Goal: Information Seeking & Learning: Learn about a topic

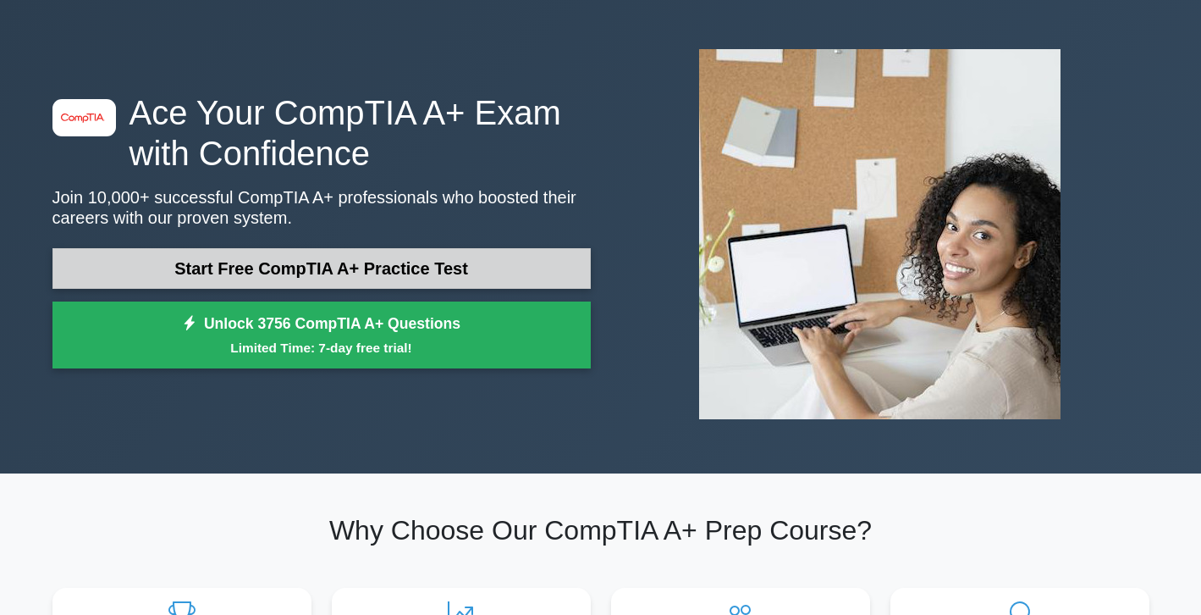
click at [234, 278] on link "Start Free CompTIA A+ Practice Test" at bounding box center [321, 268] width 538 height 41
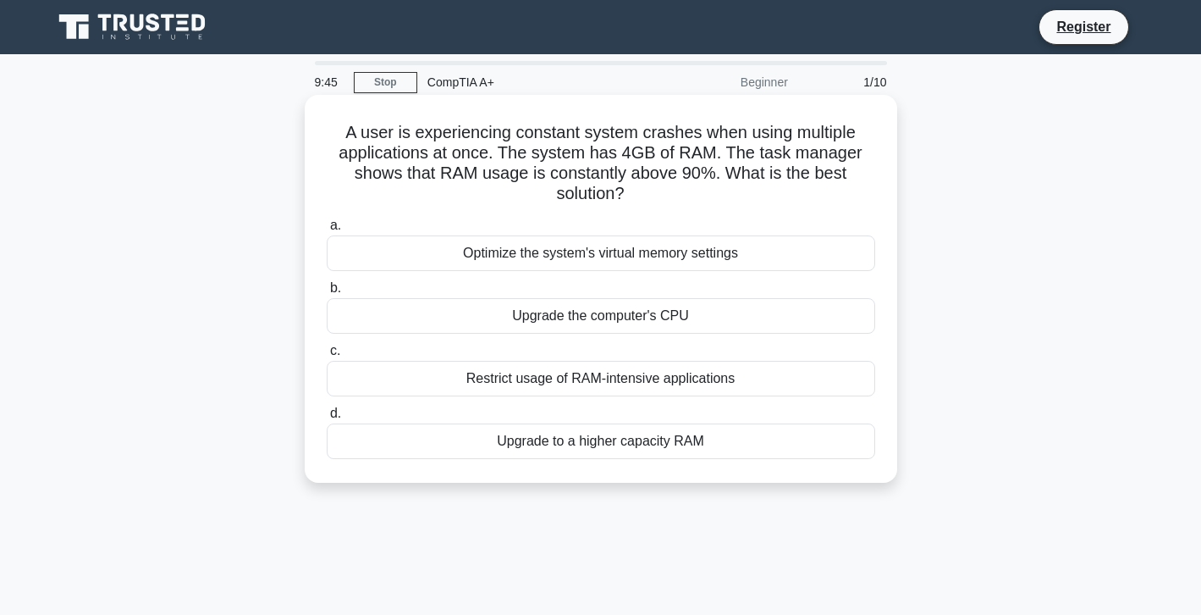
click at [425, 261] on div "Optimize the system's virtual memory settings" at bounding box center [601, 253] width 549 height 36
click at [327, 231] on input "a. Optimize the system's virtual memory settings" at bounding box center [327, 225] width 0 height 11
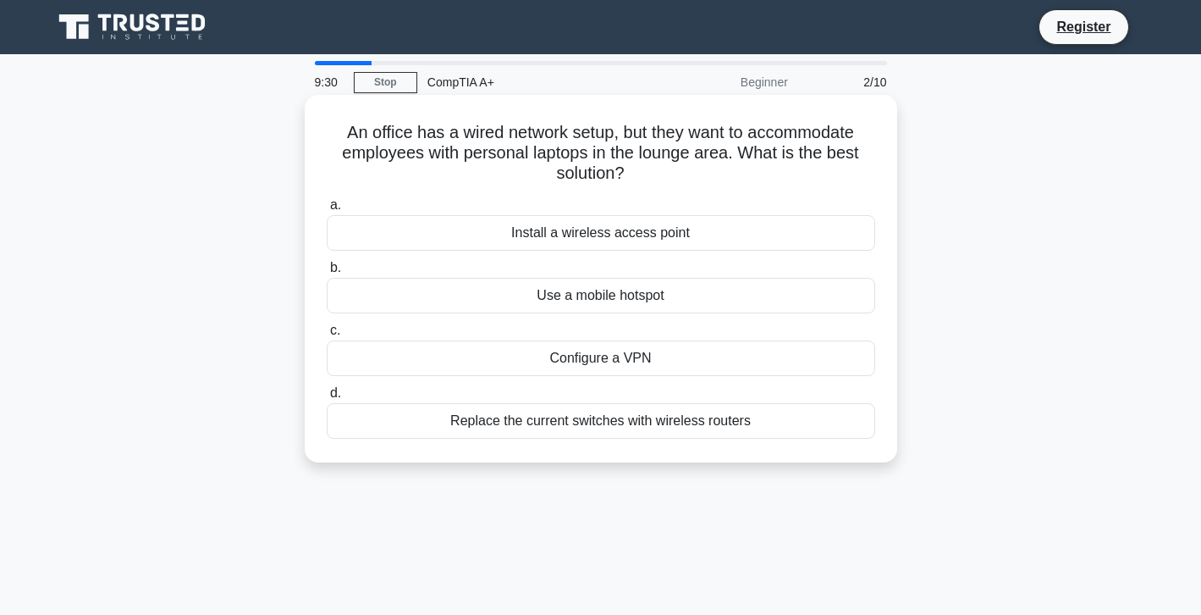
click at [421, 236] on div "Install a wireless access point" at bounding box center [601, 233] width 549 height 36
click at [327, 211] on input "a. Install a wireless access point" at bounding box center [327, 205] width 0 height 11
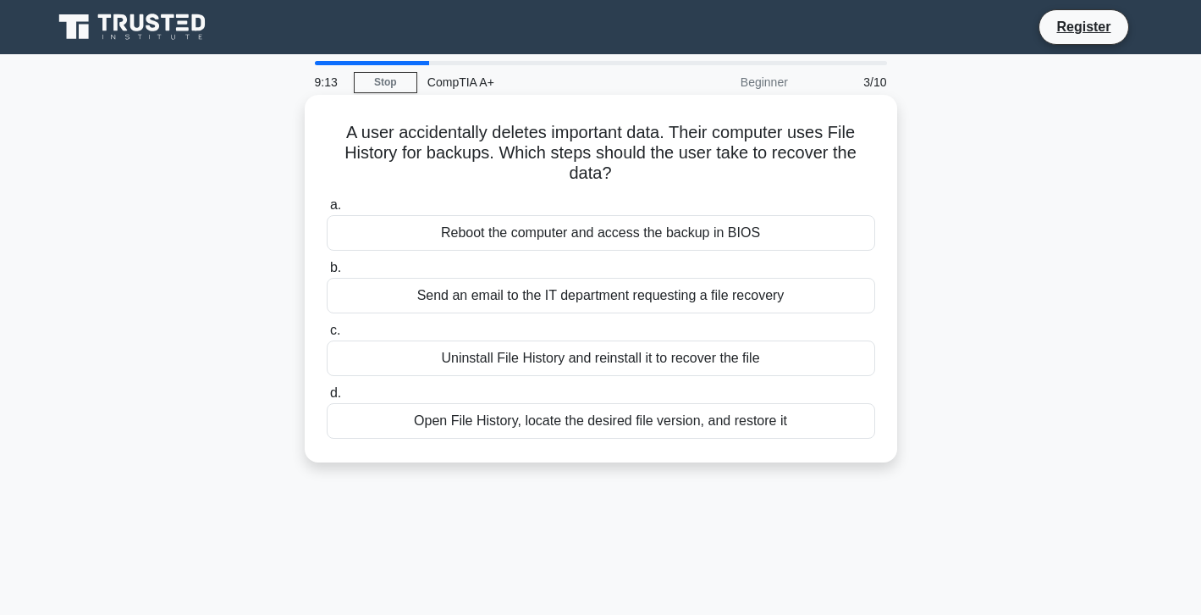
click at [407, 300] on div "Send an email to the IT department requesting a file recovery" at bounding box center [601, 296] width 549 height 36
click at [327, 273] on input "b. Send an email to the IT department requesting a file recovery" at bounding box center [327, 267] width 0 height 11
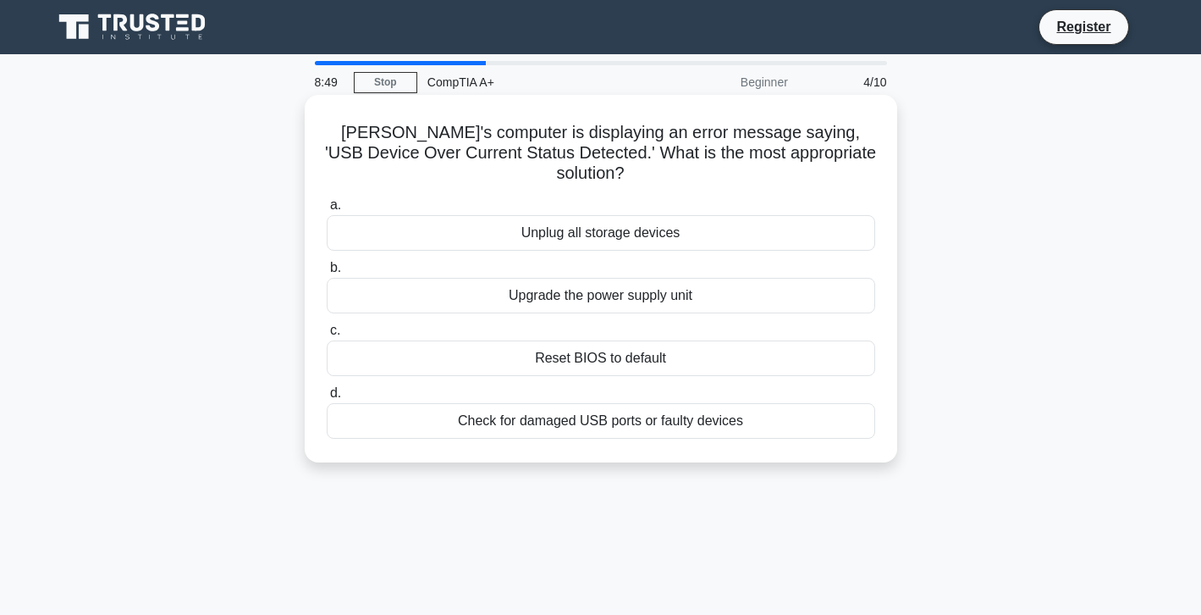
click at [452, 340] on div "Reset BIOS to default" at bounding box center [601, 358] width 549 height 36
click at [327, 336] on input "c. Reset BIOS to default" at bounding box center [327, 330] width 0 height 11
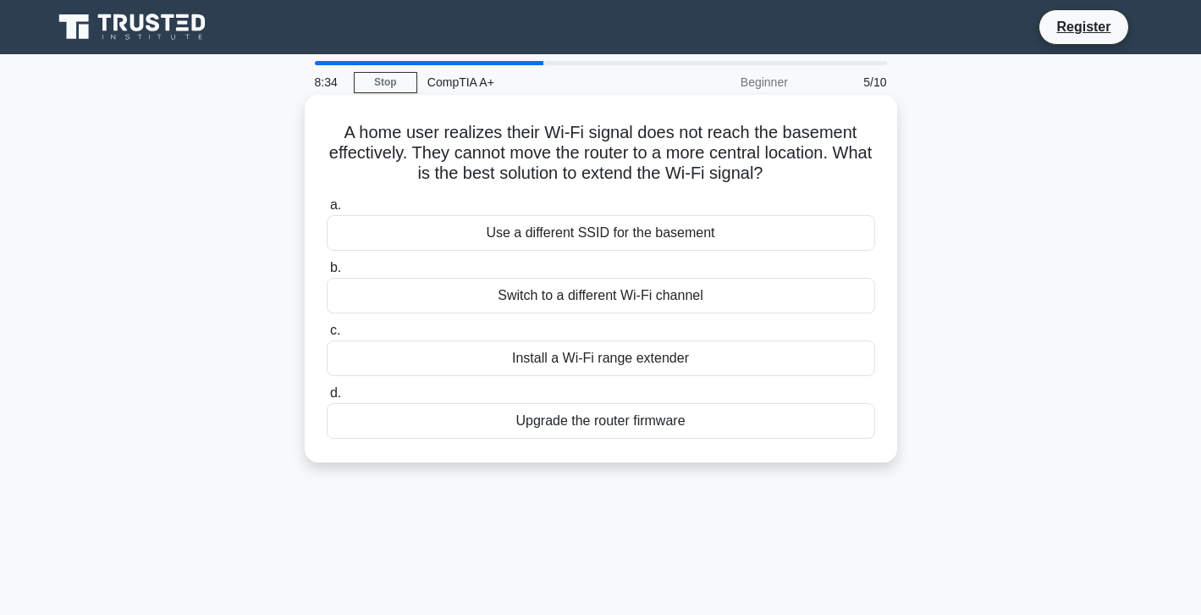
click at [447, 366] on div "Install a Wi-Fi range extender" at bounding box center [601, 358] width 549 height 36
click at [327, 336] on input "c. Install a Wi-Fi range extender" at bounding box center [327, 330] width 0 height 11
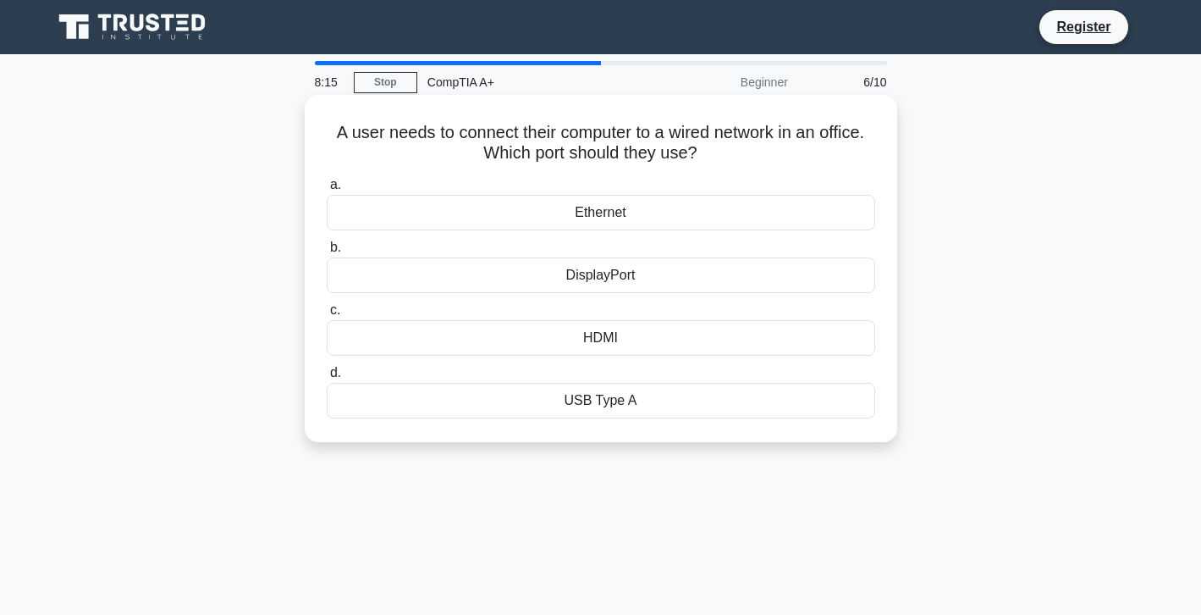
click at [467, 222] on div "Ethernet" at bounding box center [601, 213] width 549 height 36
click at [327, 190] on input "a. Ethernet" at bounding box center [327, 184] width 0 height 11
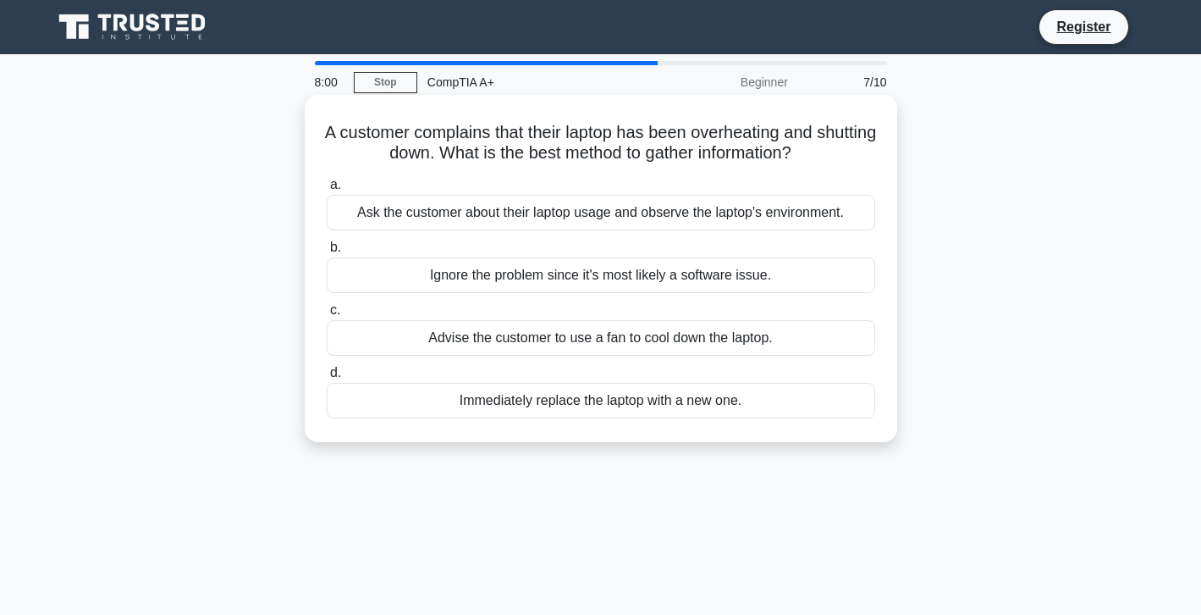
click at [466, 218] on div "Ask the customer about their laptop usage and observe the laptop's environment." at bounding box center [601, 213] width 549 height 36
click at [327, 190] on input "a. Ask the customer about their laptop usage and observe the laptop's environme…" at bounding box center [327, 184] width 0 height 11
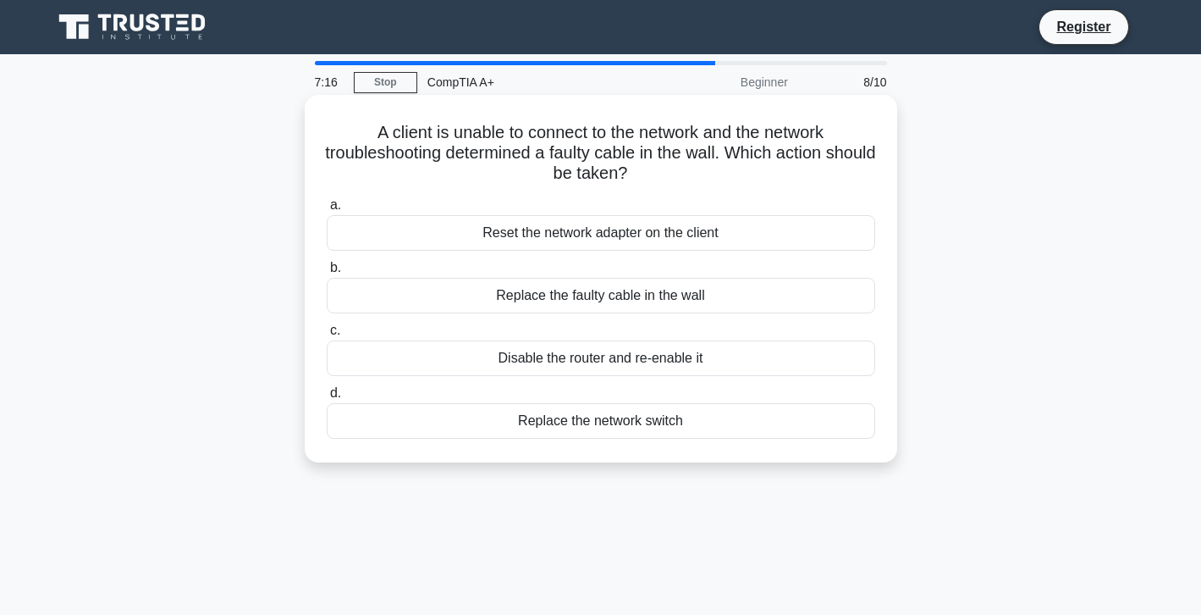
click at [485, 362] on div "Disable the router and re-enable it" at bounding box center [601, 358] width 549 height 36
click at [327, 336] on input "c. Disable the router and re-enable it" at bounding box center [327, 330] width 0 height 11
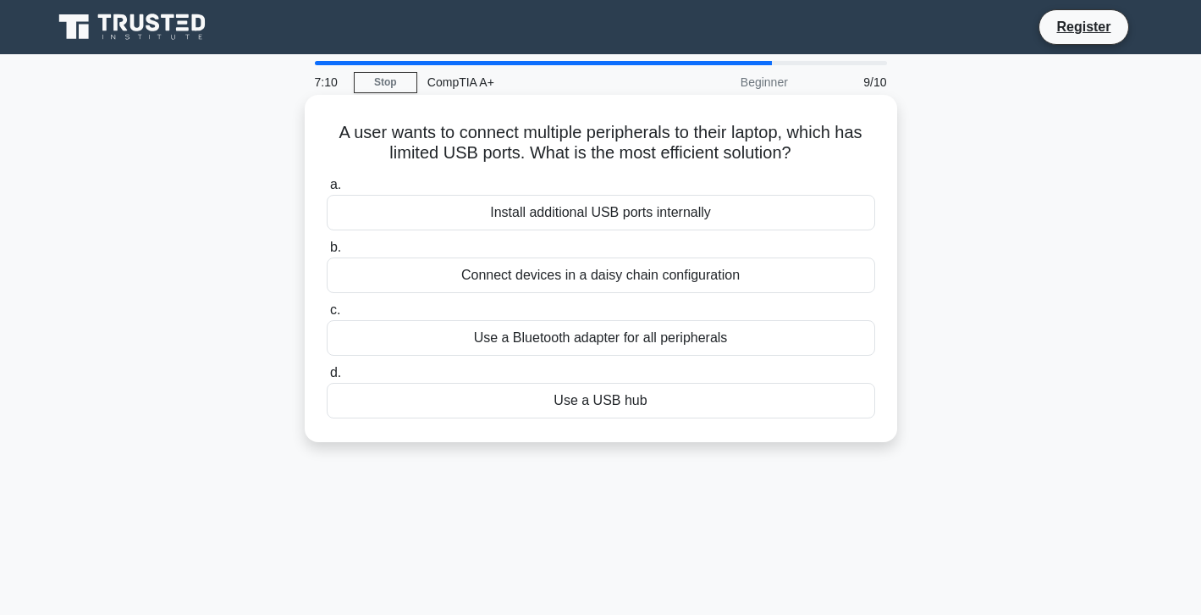
click at [599, 133] on h5 "A user wants to connect multiple peripherals to their laptop, which has limited…" at bounding box center [601, 143] width 552 height 42
drag, startPoint x: 591, startPoint y: 132, endPoint x: 686, endPoint y: 133, distance: 94.8
click at [686, 133] on h5 "A user wants to connect multiple peripherals to their laptop, which has limited…" at bounding box center [601, 143] width 552 height 42
click at [676, 131] on h5 "A user wants to connect multiple peripherals to their laptop, which has limited…" at bounding box center [601, 143] width 552 height 42
click at [675, 113] on div "A user wants to connect multiple peripherals to their laptop, which has limited…" at bounding box center [600, 269] width 579 height 334
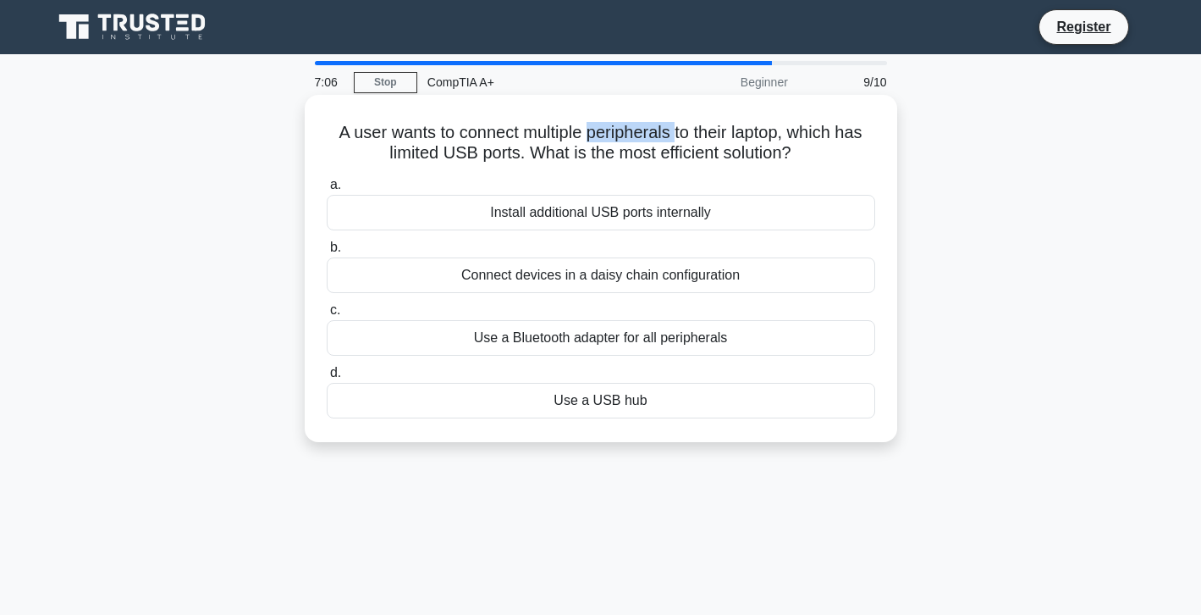
drag, startPoint x: 675, startPoint y: 130, endPoint x: 590, endPoint y: 122, distance: 85.9
click at [590, 122] on h5 "A user wants to connect multiple peripherals to their laptop, which has limited…" at bounding box center [601, 143] width 552 height 42
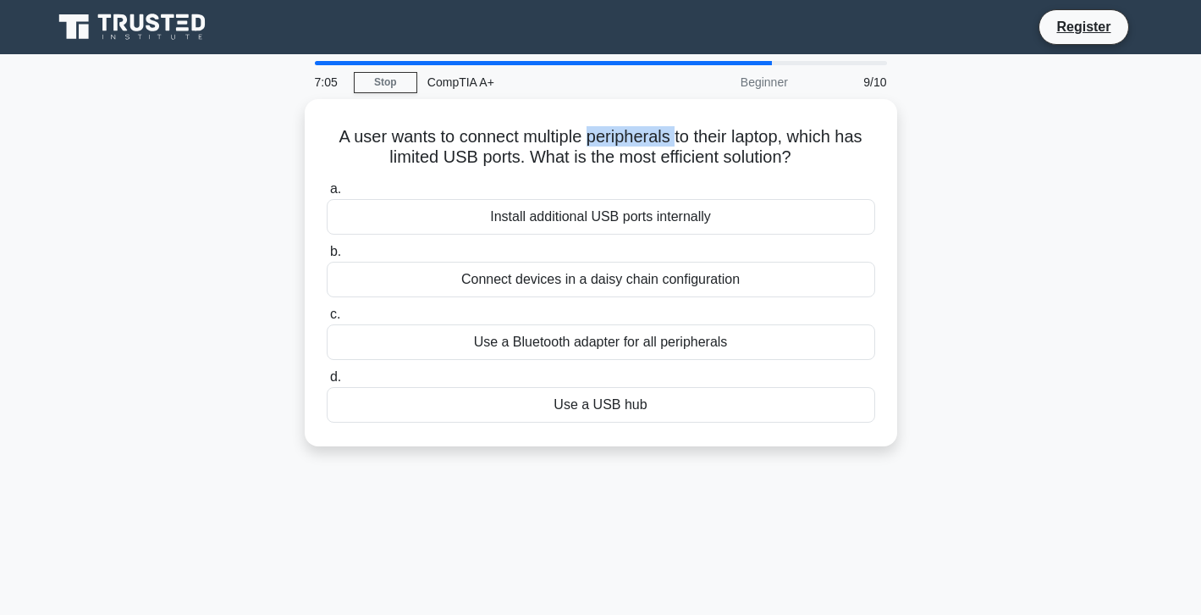
copy h5 "peripherals"
click at [954, 216] on div "A user wants to connect multiple peripherals to their laptop, which has limited…" at bounding box center [600, 282] width 1117 height 367
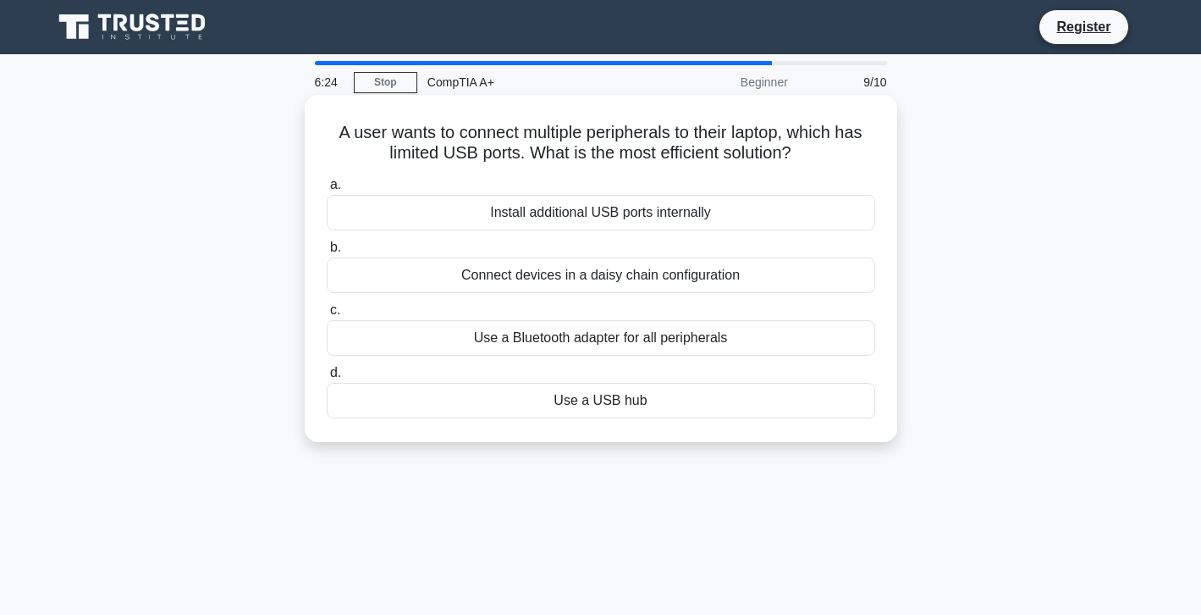
click at [513, 339] on div "Use a Bluetooth adapter for all peripherals" at bounding box center [601, 338] width 549 height 36
click at [327, 316] on input "c. Use a Bluetooth adapter for all peripherals" at bounding box center [327, 310] width 0 height 11
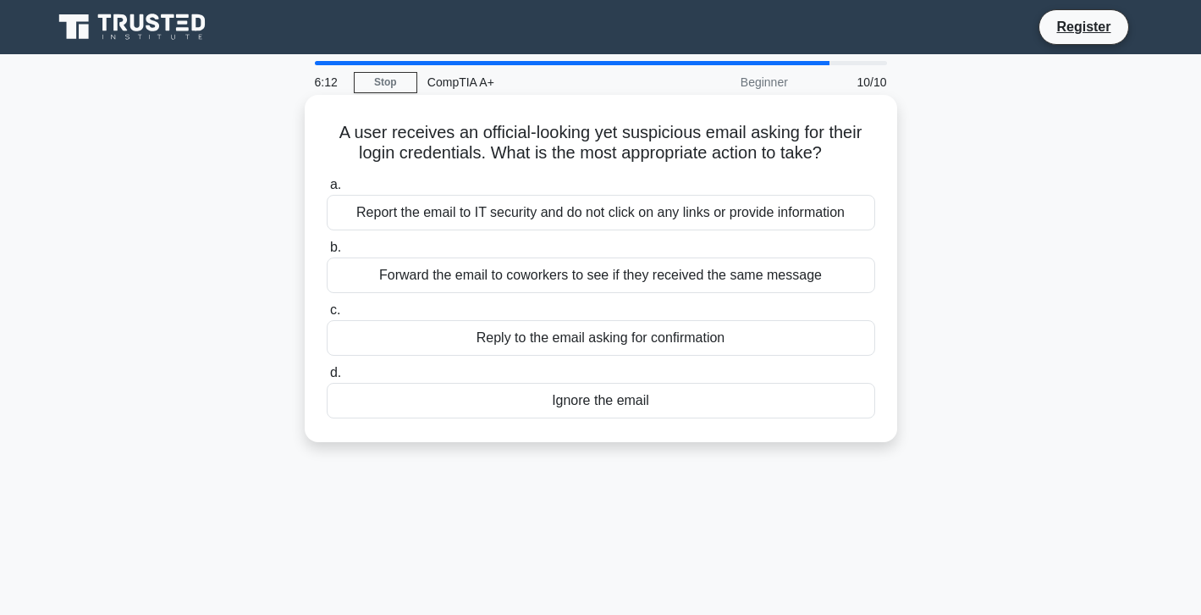
click at [723, 203] on div "Report the email to IT security and do not click on any links or provide inform…" at bounding box center [601, 213] width 549 height 36
click at [327, 190] on input "a. Report the email to IT security and do not click on any links or provide inf…" at bounding box center [327, 184] width 0 height 11
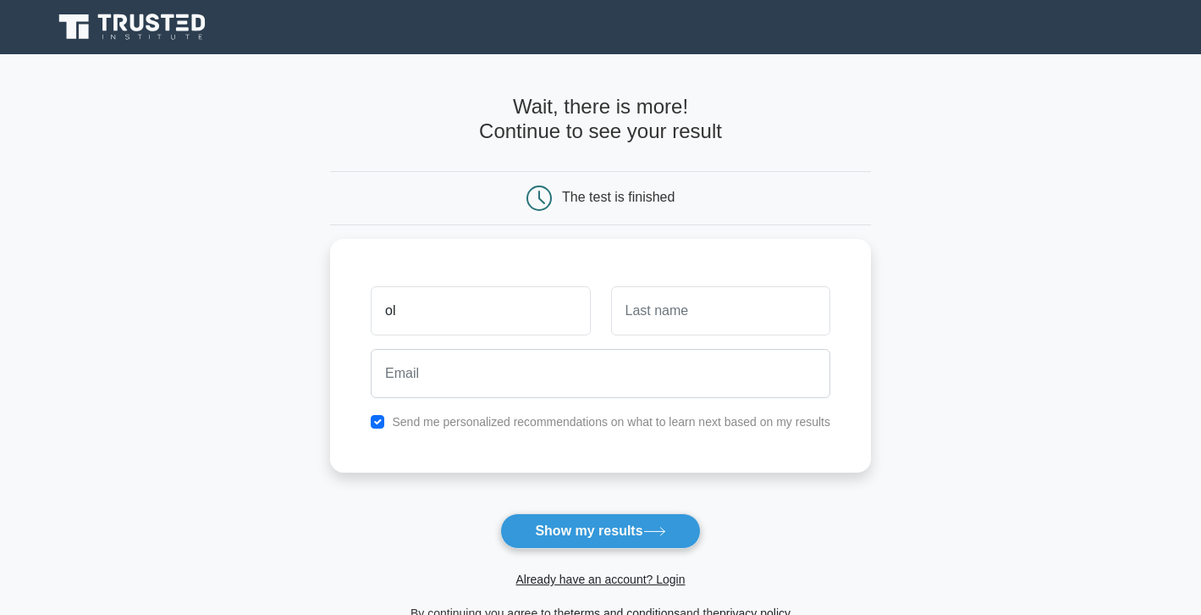
type input "o"
type input "Loui"
drag, startPoint x: 786, startPoint y: 182, endPoint x: 748, endPoint y: 311, distance: 135.0
click at [749, 311] on input "text" at bounding box center [720, 306] width 219 height 49
type input "f"
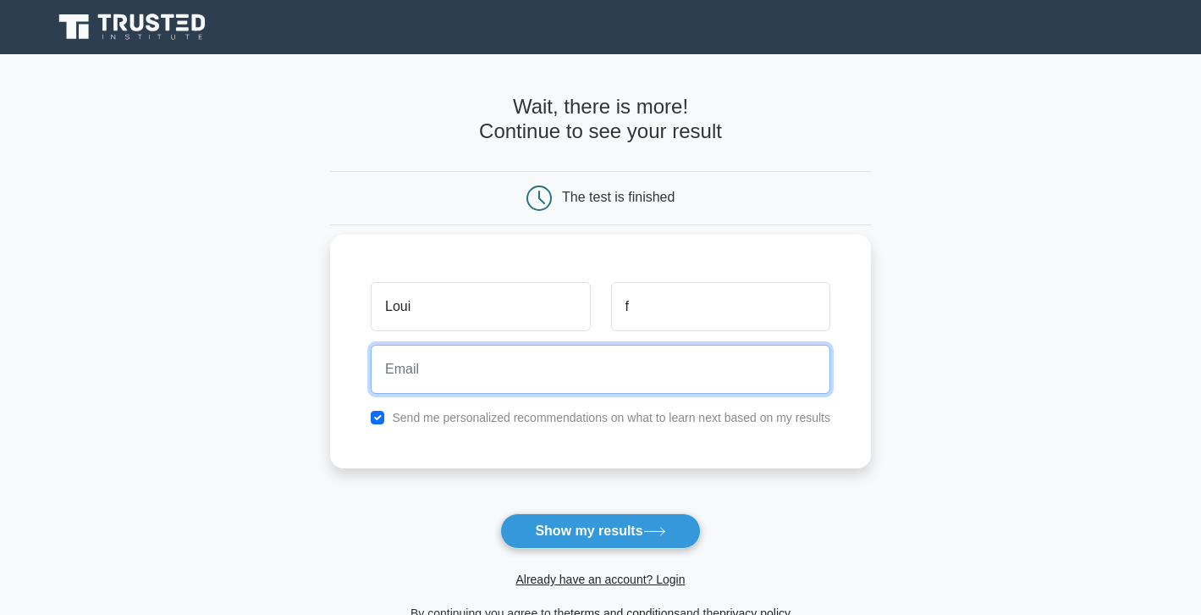
click at [665, 372] on input "email" at bounding box center [601, 369] width 460 height 49
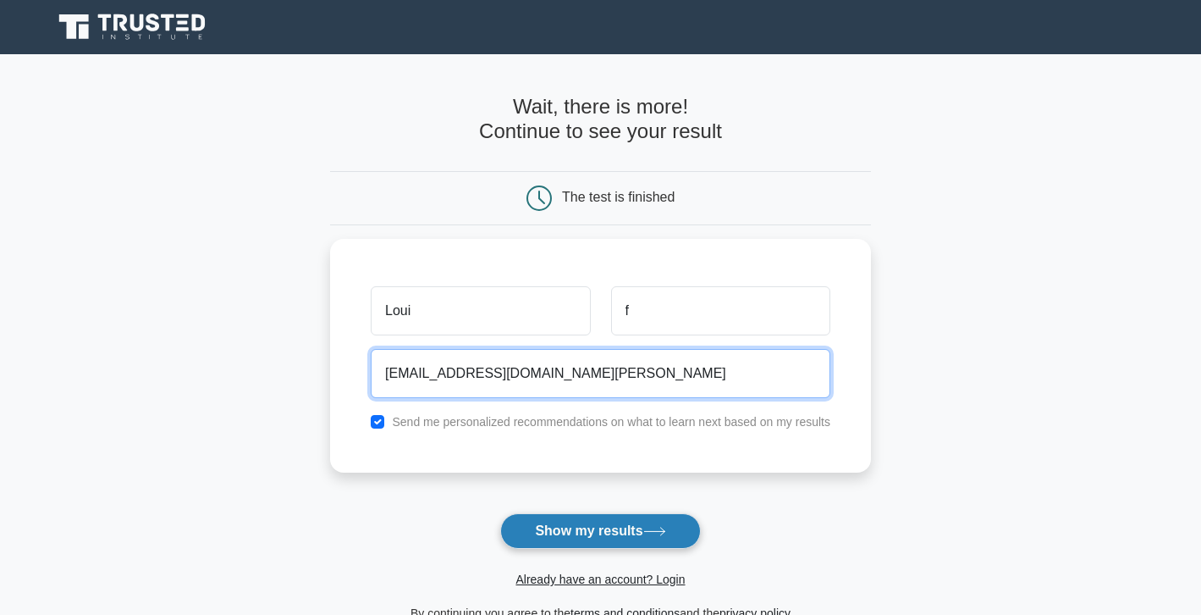
type input "[EMAIL_ADDRESS][DOMAIN_NAME][PERSON_NAME]"
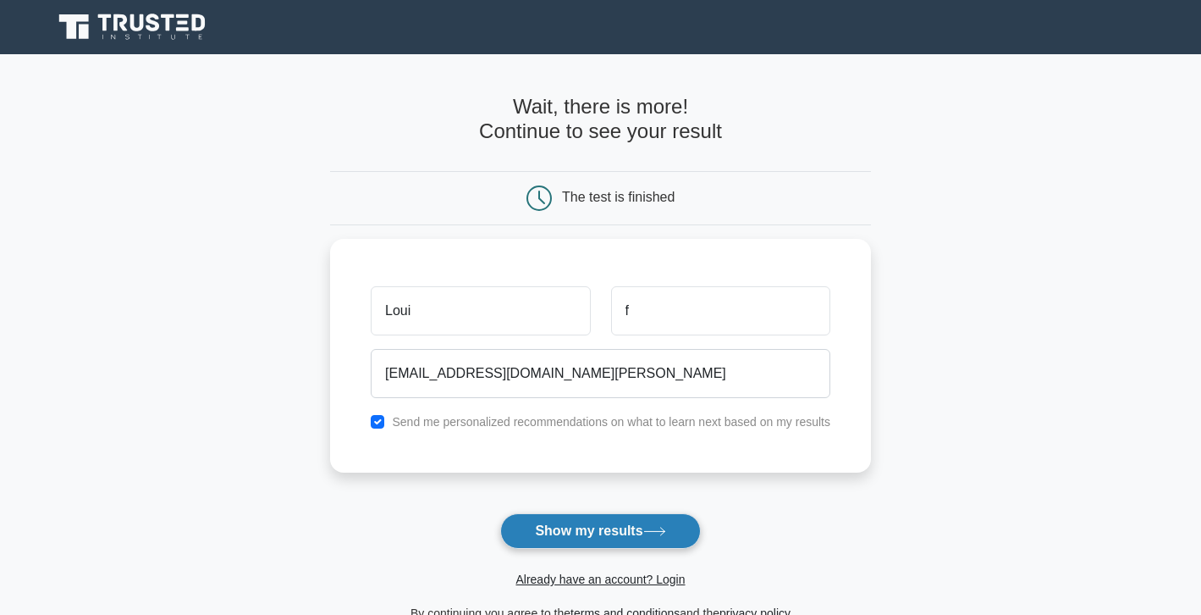
click at [567, 527] on button "Show my results" at bounding box center [600, 531] width 200 height 36
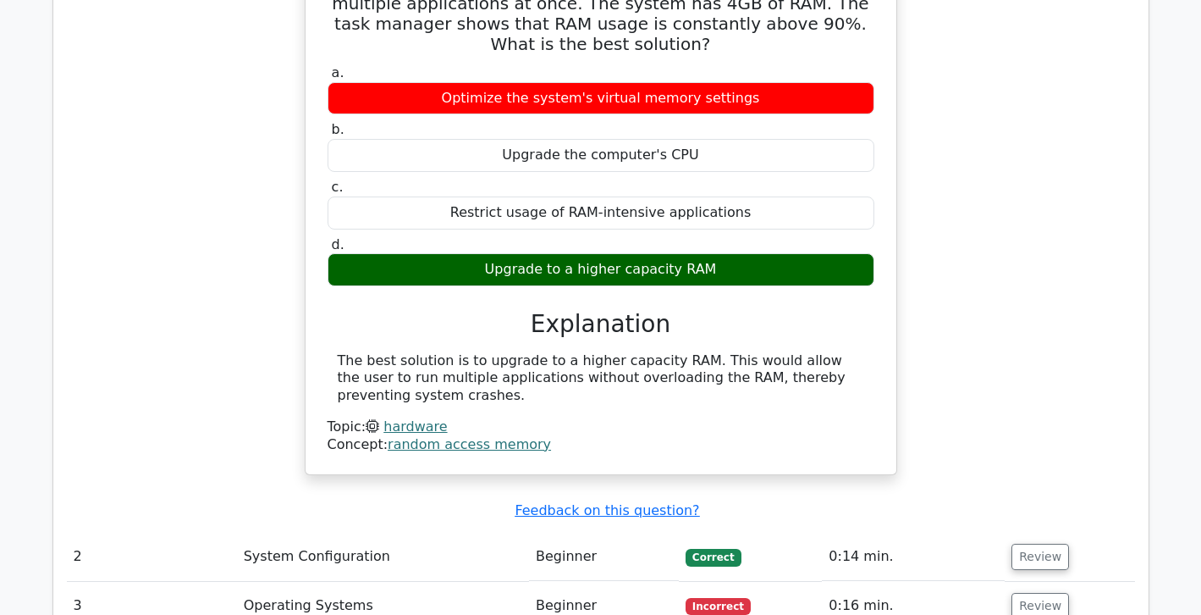
scroll to position [1522, 0]
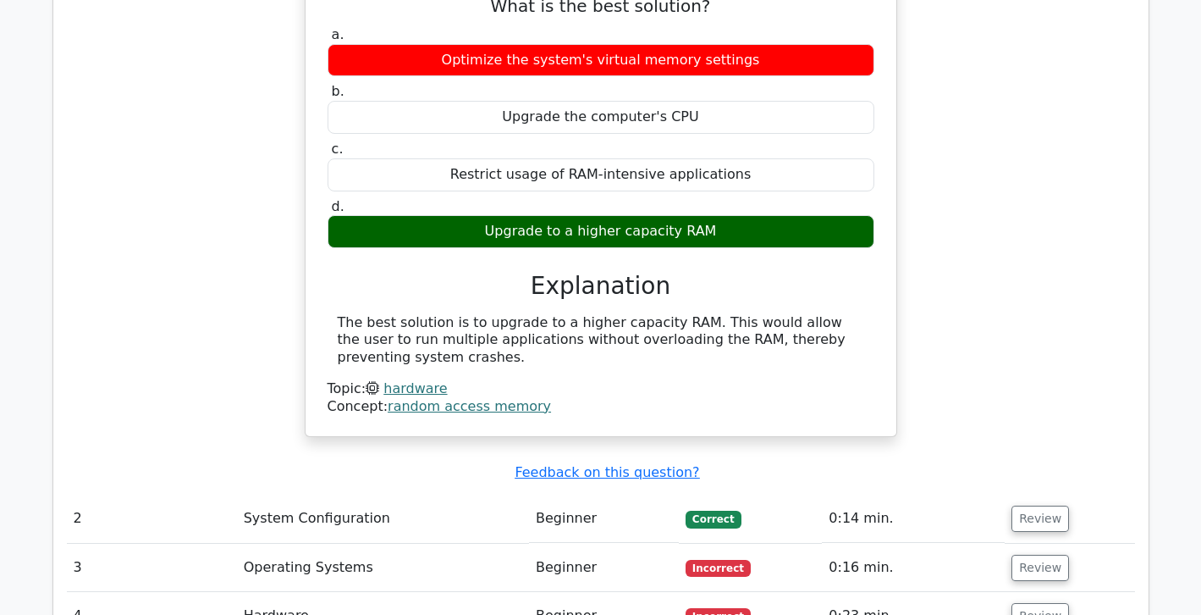
click at [729, 560] on span "Incorrect" at bounding box center [718, 568] width 65 height 17
click at [1016, 554] on button "Review" at bounding box center [1041, 567] width 58 height 26
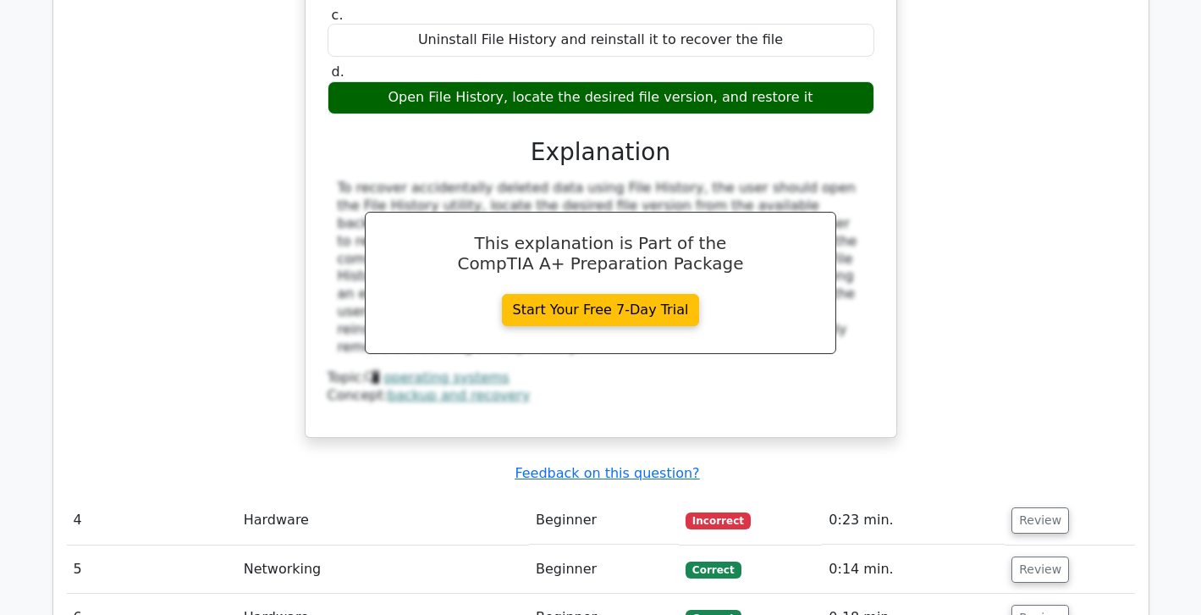
scroll to position [2344, 0]
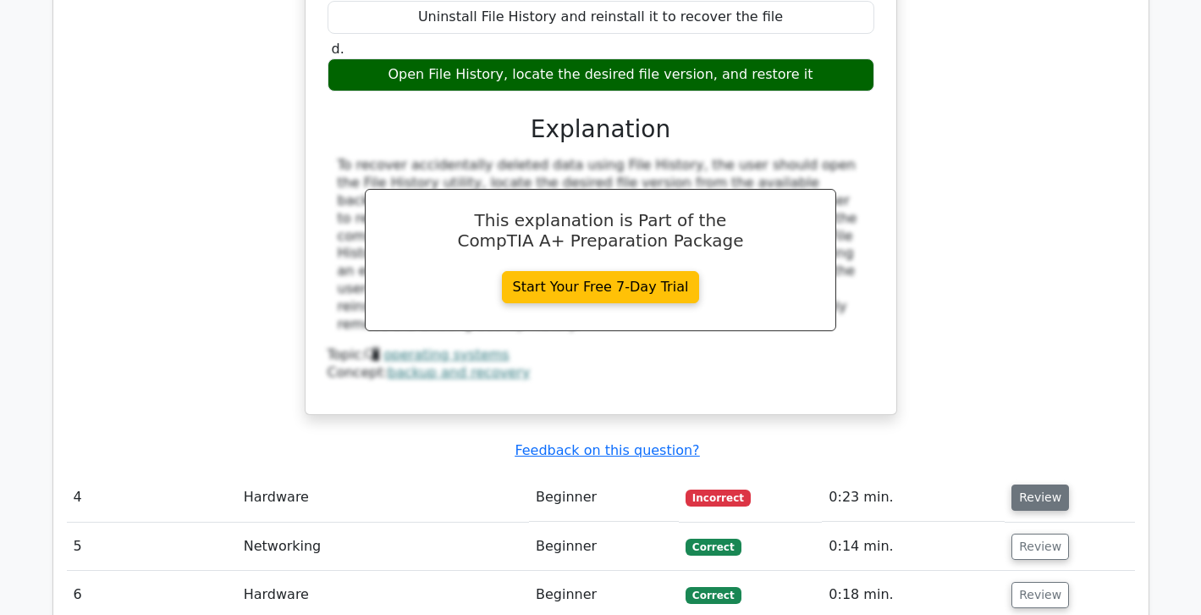
click at [1047, 484] on button "Review" at bounding box center [1041, 497] width 58 height 26
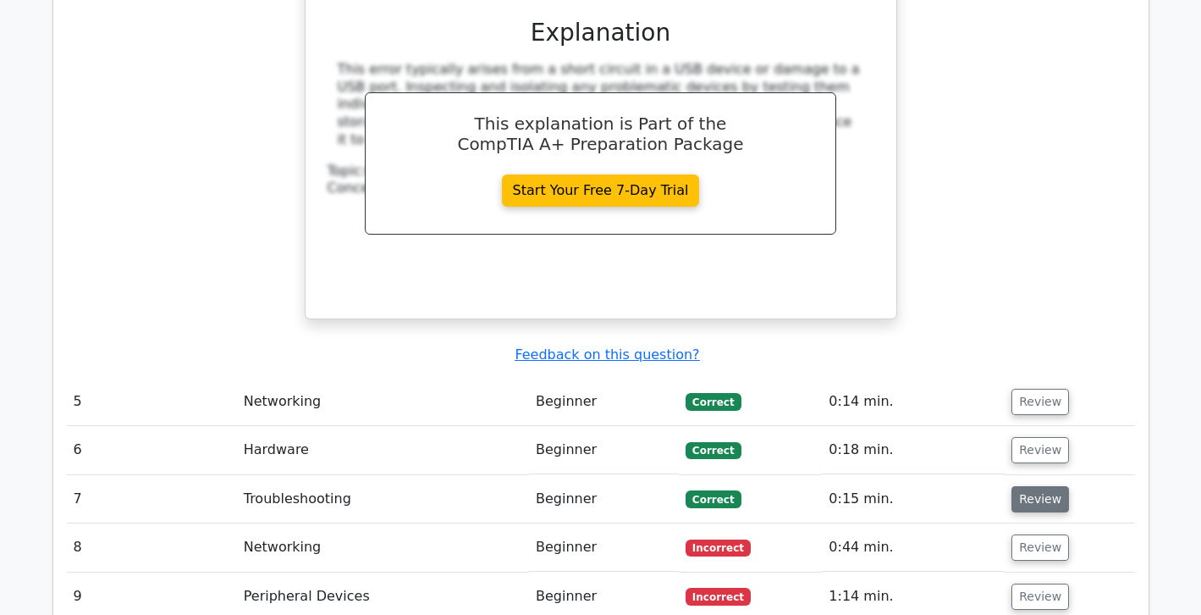
scroll to position [3296, 0]
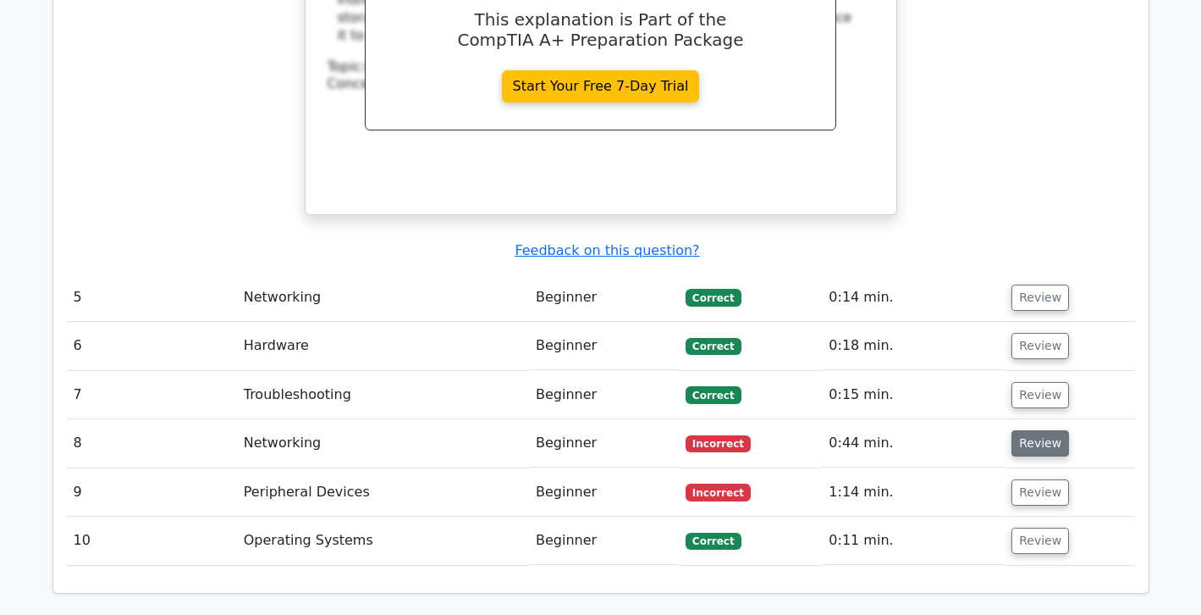
click at [1035, 430] on button "Review" at bounding box center [1041, 443] width 58 height 26
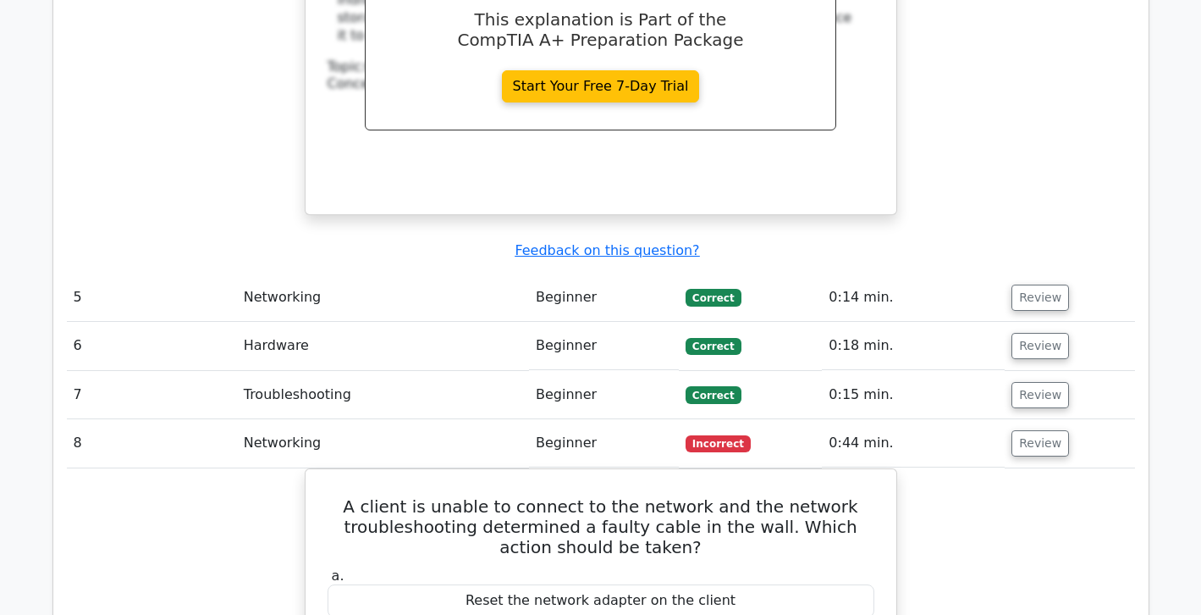
click at [1022, 371] on td "Review" at bounding box center [1070, 395] width 130 height 48
click at [1017, 382] on button "Review" at bounding box center [1041, 395] width 58 height 26
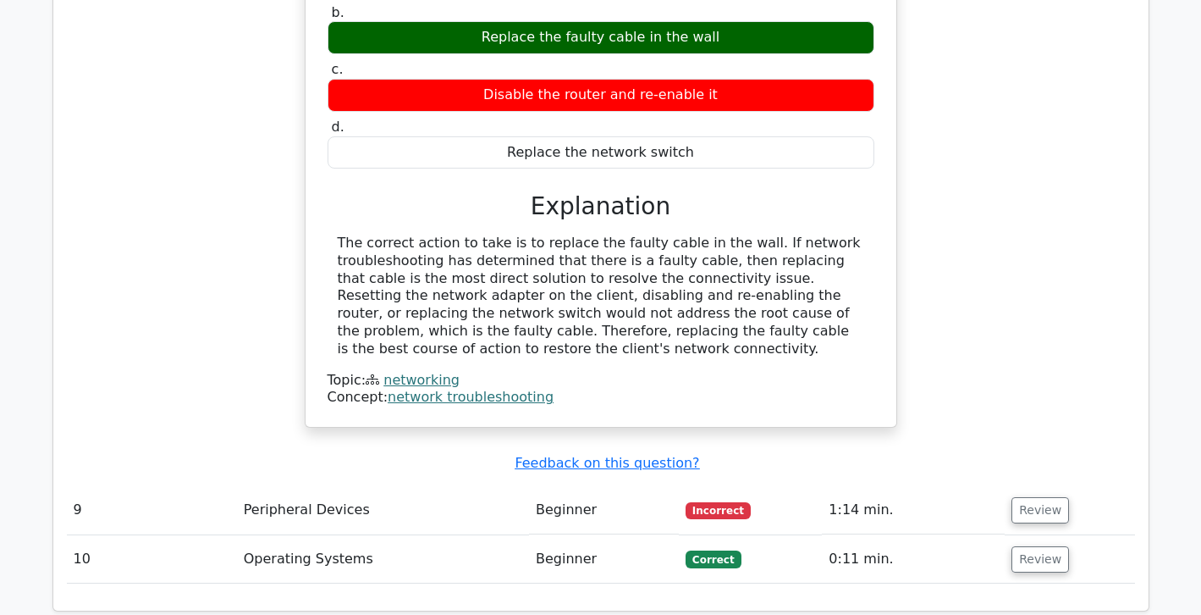
scroll to position [4672, 0]
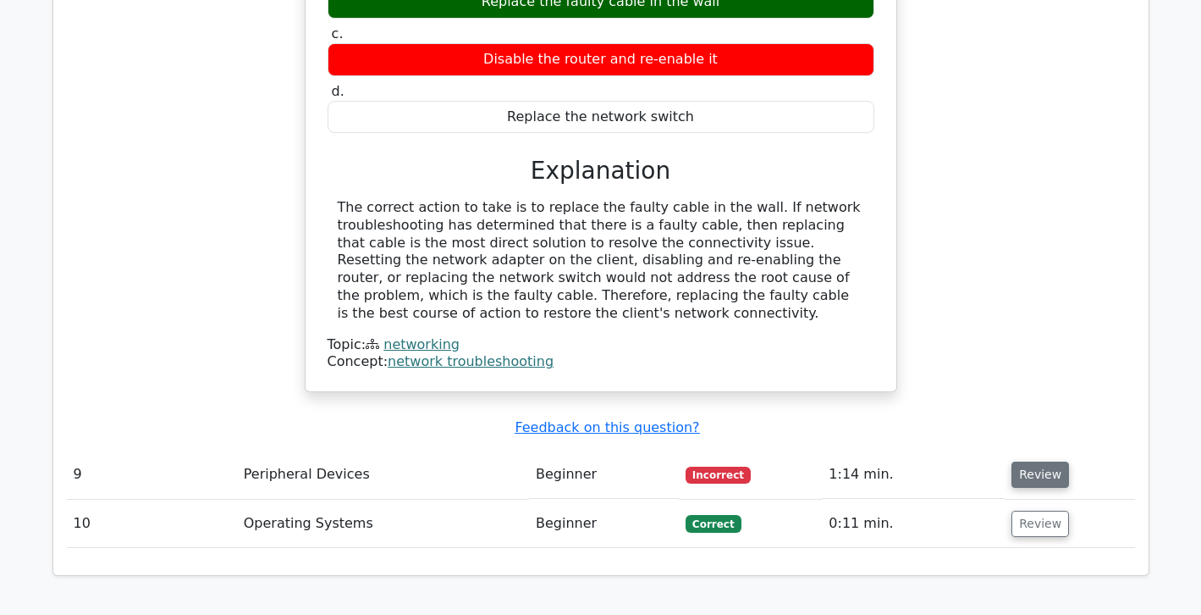
click at [1025, 461] on button "Review" at bounding box center [1041, 474] width 58 height 26
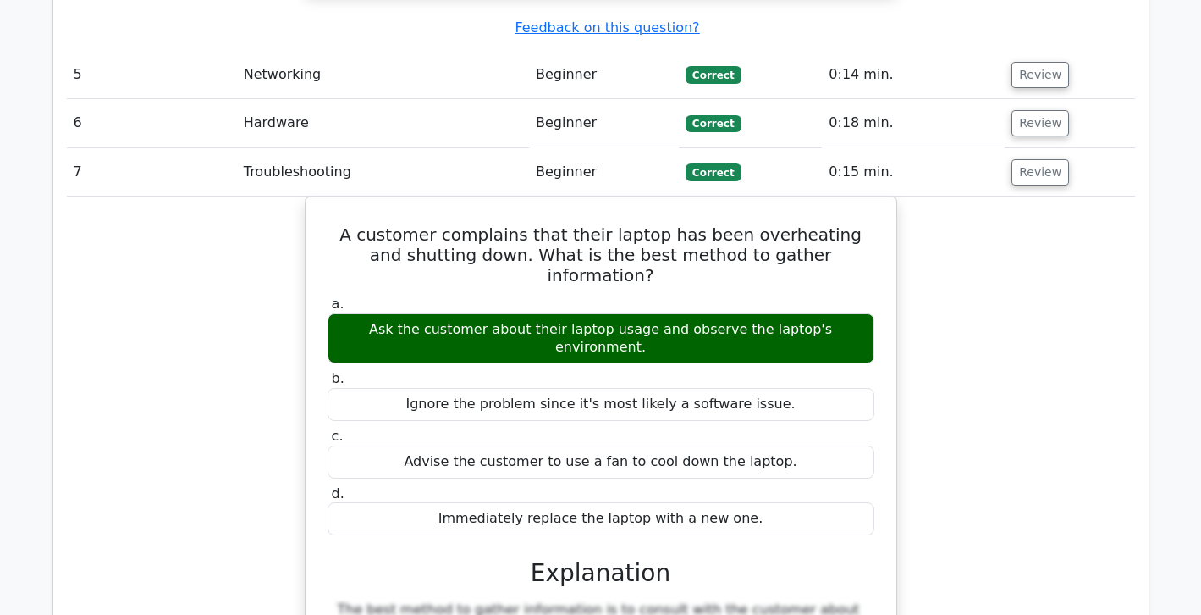
scroll to position [3501, 0]
